Goal: Information Seeking & Learning: Learn about a topic

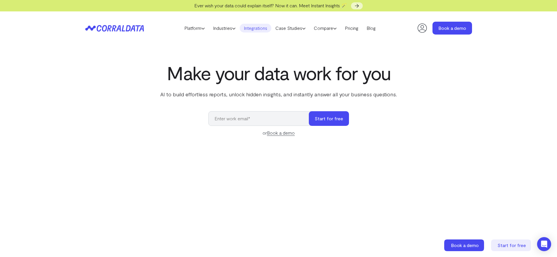
click at [246, 29] on link "Integrations" at bounding box center [256, 28] width 32 height 9
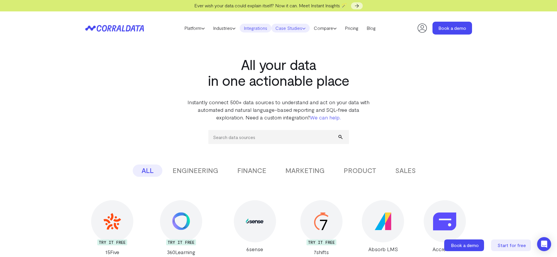
click at [300, 28] on link "Case Studies" at bounding box center [290, 28] width 38 height 9
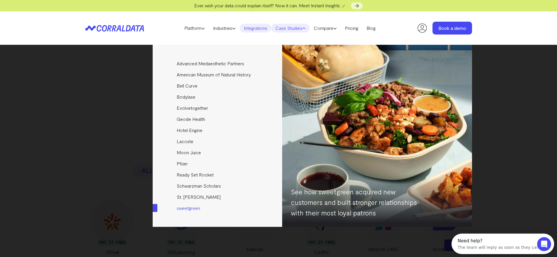
click at [356, 148] on img at bounding box center [377, 136] width 190 height 182
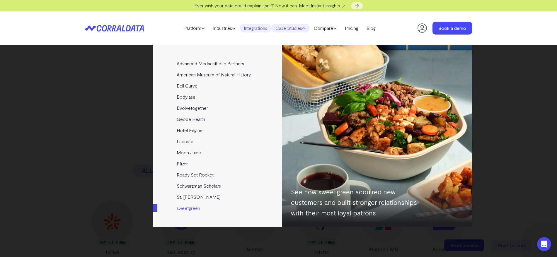
click at [325, 83] on img at bounding box center [377, 136] width 190 height 182
